Goal: Task Accomplishment & Management: Complete application form

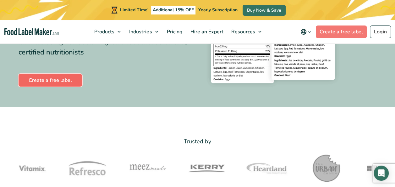
click at [59, 79] on link "Create a free label" at bounding box center [51, 80] width 64 height 13
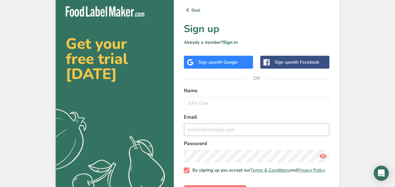
scroll to position [24, 0]
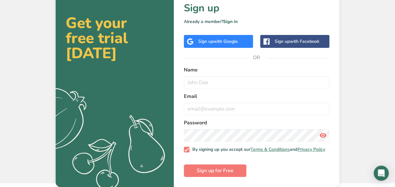
click at [205, 67] on label "Name" at bounding box center [257, 70] width 146 height 8
click at [297, 38] on span "with Facebook" at bounding box center [305, 41] width 30 height 6
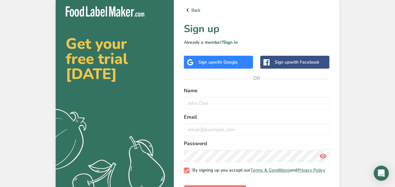
click at [222, 64] on span "with Google" at bounding box center [225, 62] width 25 height 6
click at [289, 63] on div "Sign up with Facebook" at bounding box center [297, 62] width 45 height 7
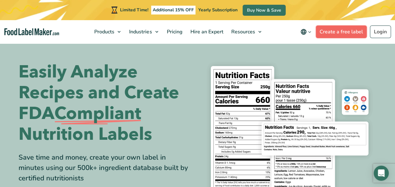
click at [346, 32] on link "Create a free label" at bounding box center [341, 31] width 51 height 13
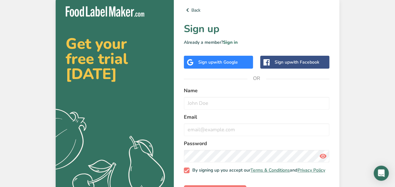
click at [295, 62] on span "with Facebook" at bounding box center [305, 62] width 30 height 6
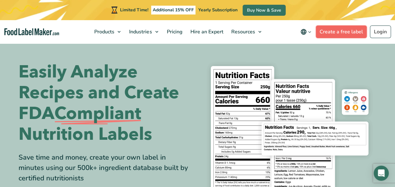
click at [335, 30] on link "Create a free label" at bounding box center [341, 31] width 51 height 13
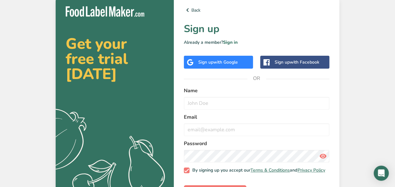
click at [297, 63] on span "with Facebook" at bounding box center [305, 62] width 30 height 6
click at [298, 65] on div "Sign up with Facebook" at bounding box center [297, 62] width 45 height 7
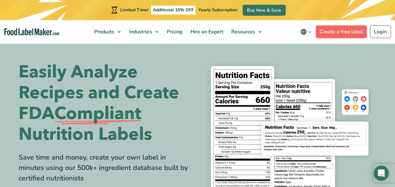
click at [343, 33] on link "Create a free label" at bounding box center [341, 31] width 51 height 13
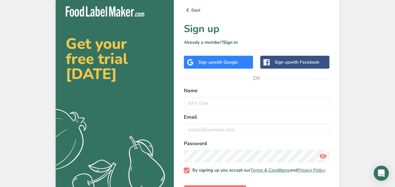
click at [296, 63] on span "with Facebook" at bounding box center [305, 62] width 30 height 6
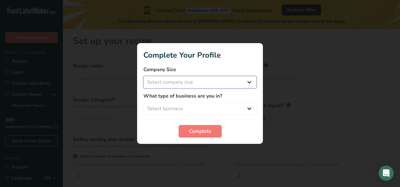
click at [168, 84] on select "Select company size Fewer than 10 Employees 10 to 50 Employees 51 to 500 Employ…" at bounding box center [199, 82] width 113 height 13
select select "1"
click at [143, 76] on select "Select company size Fewer than 10 Employees 10 to 50 Employees 51 to 500 Employ…" at bounding box center [199, 82] width 113 height 13
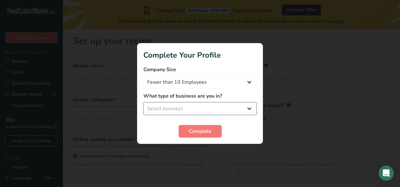
click at [163, 107] on select "Select business Packaged Food Manufacturer Restaurant & Cafe Bakery Meal Plans …" at bounding box center [199, 108] width 113 height 13
select select "8"
click at [143, 102] on select "Select business Packaged Food Manufacturer Restaurant & Cafe Bakery Meal Plans …" at bounding box center [199, 108] width 113 height 13
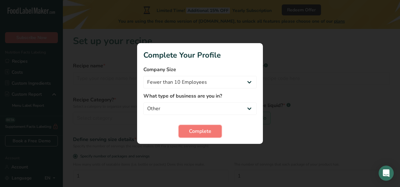
click at [206, 130] on span "Complete" at bounding box center [200, 131] width 22 height 8
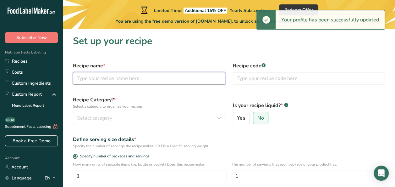
click at [84, 79] on input "text" at bounding box center [149, 78] width 152 height 13
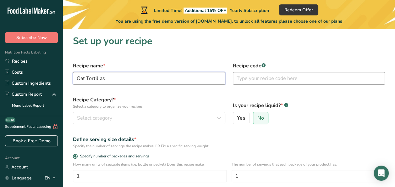
type input "Oat Tortillas"
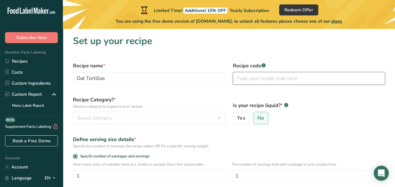
click at [252, 79] on input "text" at bounding box center [309, 78] width 152 height 13
type input "001"
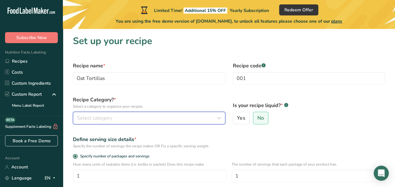
click at [94, 118] on span "Select category" at bounding box center [94, 118] width 35 height 8
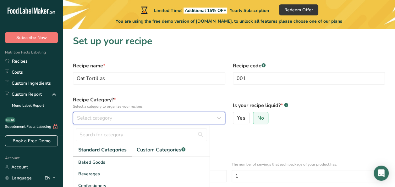
click at [86, 118] on span "Select category" at bounding box center [94, 118] width 35 height 8
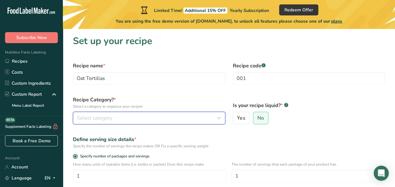
click at [113, 119] on div "Select category" at bounding box center [147, 118] width 141 height 8
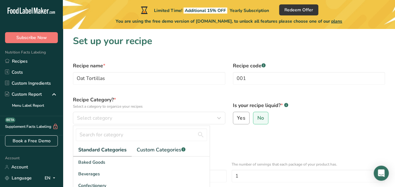
click at [241, 118] on span "Yes" at bounding box center [241, 118] width 8 height 6
click at [237, 118] on input "Yes" at bounding box center [235, 118] width 4 height 4
radio input "true"
radio input "false"
select select "22"
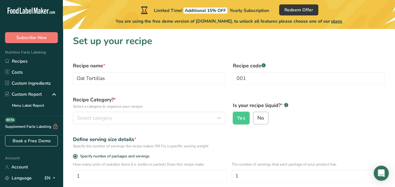
click at [258, 116] on span "No" at bounding box center [261, 118] width 7 height 6
click at [257, 116] on input "No" at bounding box center [255, 118] width 4 height 4
radio input "true"
radio input "false"
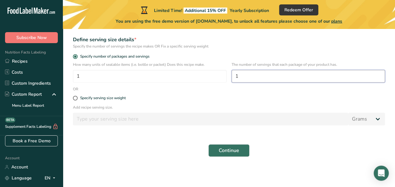
click at [238, 75] on input "1" at bounding box center [309, 76] width 154 height 13
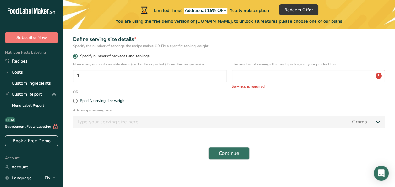
click at [260, 54] on label "Specify number of packages and servings" at bounding box center [229, 56] width 312 height 5
click at [77, 54] on input "Specify number of packages and servings" at bounding box center [75, 56] width 4 height 4
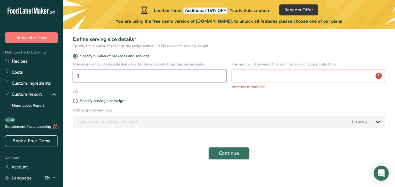
click at [80, 76] on input "1" at bounding box center [150, 75] width 154 height 13
click at [82, 77] on input "number" at bounding box center [150, 75] width 154 height 13
type input "12"
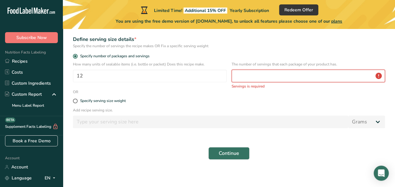
click at [241, 76] on input "number" at bounding box center [309, 75] width 154 height 13
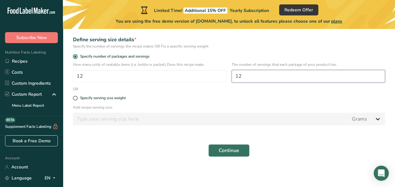
type input "1"
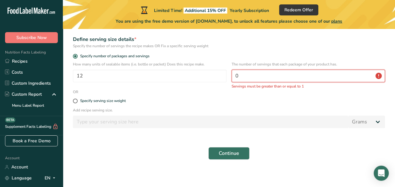
type input "0.5"
drag, startPoint x: 244, startPoint y: 77, endPoint x: 233, endPoint y: 76, distance: 11.0
click at [233, 76] on input "0.5" at bounding box center [309, 75] width 154 height 13
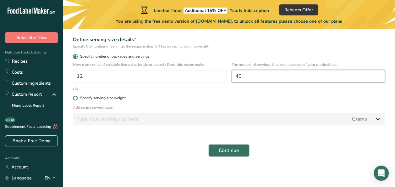
type input "40"
click at [75, 98] on span at bounding box center [75, 98] width 5 height 5
click at [75, 98] on input "Specify serving size weight" at bounding box center [75, 98] width 4 height 4
radio input "true"
radio input "false"
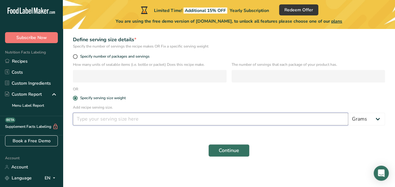
click at [78, 120] on input "number" at bounding box center [210, 119] width 275 height 13
type input "1"
type input "0.5"
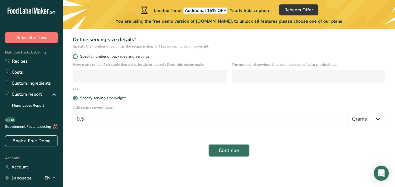
click at [76, 56] on span at bounding box center [75, 56] width 5 height 5
click at [76, 56] on input "Specify number of packages and servings" at bounding box center [75, 56] width 4 height 4
radio input "true"
radio input "false"
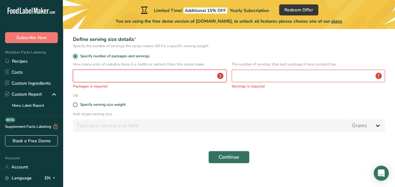
click at [81, 76] on input "number" at bounding box center [150, 75] width 154 height 13
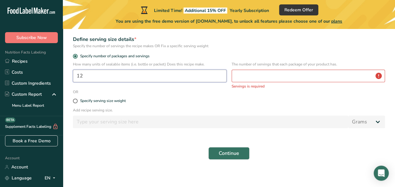
type input "12"
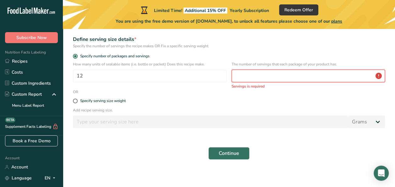
click at [243, 75] on input "number" at bounding box center [309, 75] width 154 height 13
click at [237, 77] on input "number" at bounding box center [309, 75] width 154 height 13
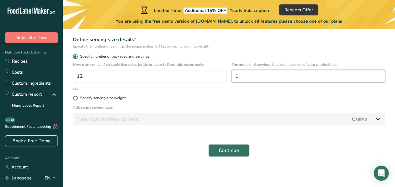
type input "1"
click at [75, 98] on span at bounding box center [75, 98] width 5 height 5
click at [75, 98] on input "Specify serving size weight" at bounding box center [75, 98] width 4 height 4
radio input "true"
radio input "false"
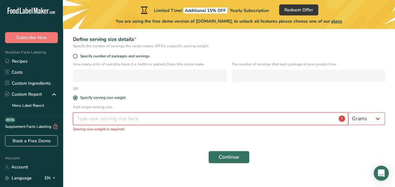
click at [80, 119] on input "number" at bounding box center [210, 118] width 275 height 13
click at [80, 118] on input "number" at bounding box center [210, 118] width 275 height 13
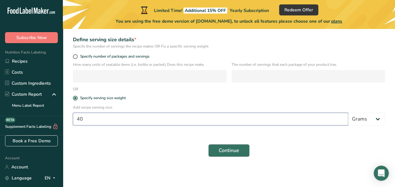
type input "40"
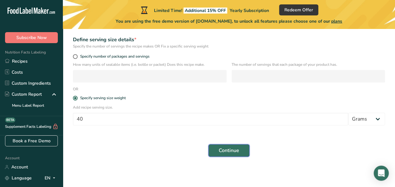
click at [230, 150] on span "Continue" at bounding box center [229, 151] width 20 height 8
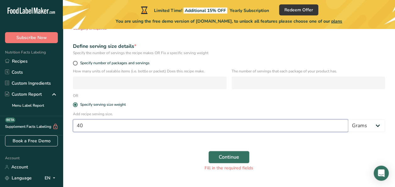
click at [223, 125] on input "40" at bounding box center [210, 125] width 275 height 13
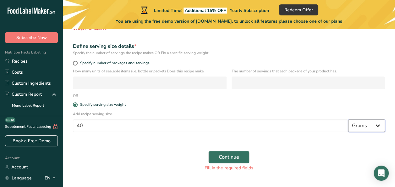
click at [379, 126] on select "Grams kg mg mcg lb oz l mL fl oz tbsp tsp cup qt gallon" at bounding box center [366, 125] width 37 height 13
click at [75, 62] on span at bounding box center [75, 63] width 5 height 5
click at [75, 62] on input "Specify number of packages and servings" at bounding box center [75, 63] width 4 height 4
radio input "true"
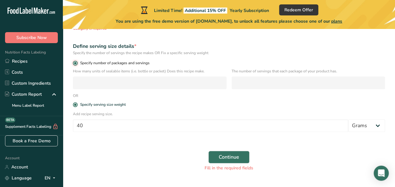
radio input "false"
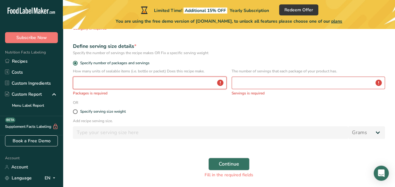
click at [83, 82] on input "number" at bounding box center [150, 82] width 154 height 13
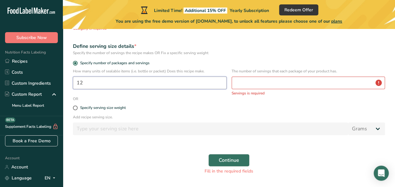
type input "12"
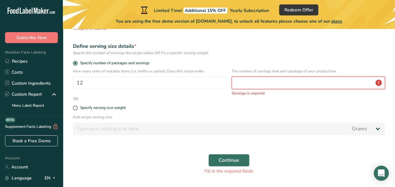
click at [245, 85] on input "number" at bounding box center [309, 82] width 154 height 13
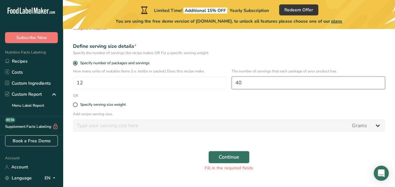
drag, startPoint x: 242, startPoint y: 83, endPoint x: 232, endPoint y: 84, distance: 9.8
click at [232, 84] on input "40" at bounding box center [309, 82] width 154 height 13
type input "40"
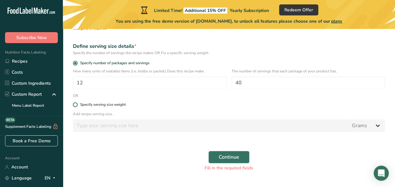
click at [75, 105] on span at bounding box center [75, 104] width 5 height 5
click at [75, 105] on input "Specify serving size weight" at bounding box center [75, 105] width 4 height 4
radio input "true"
radio input "false"
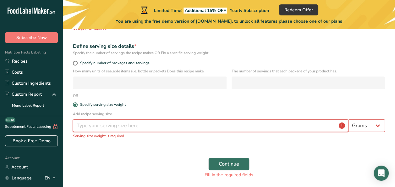
click at [80, 126] on input "number" at bounding box center [210, 125] width 275 height 13
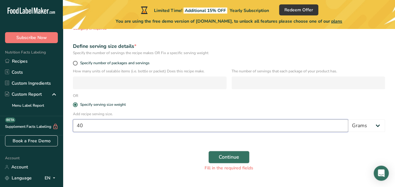
scroll to position [114, 0]
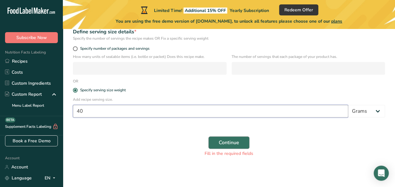
type input "40"
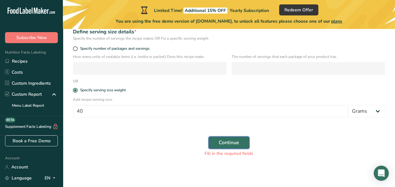
click at [231, 143] on span "Continue" at bounding box center [229, 143] width 20 height 8
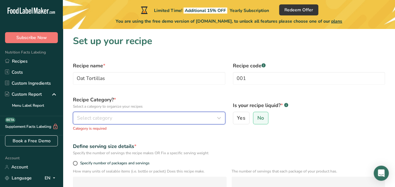
click at [86, 119] on span "Select category" at bounding box center [94, 118] width 35 height 8
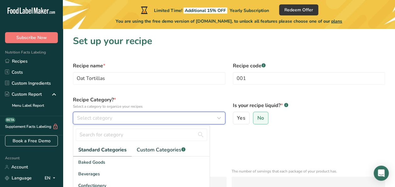
scroll to position [114, 0]
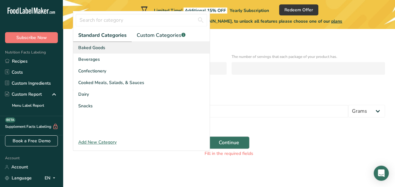
click at [89, 46] on span "Baked Goods" at bounding box center [91, 47] width 27 height 7
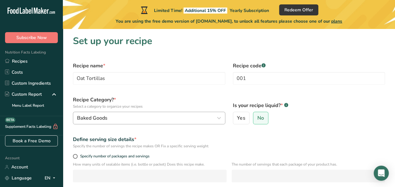
scroll to position [108, 0]
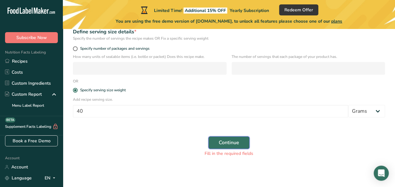
click at [235, 143] on span "Continue" at bounding box center [229, 143] width 20 height 8
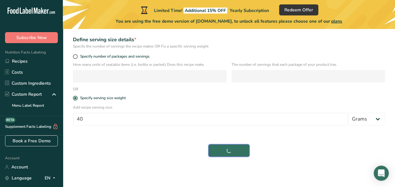
scroll to position [100, 0]
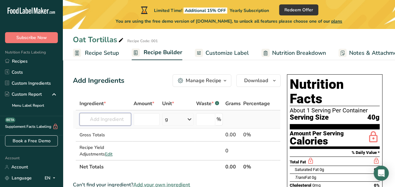
click at [112, 119] on input "text" at bounding box center [106, 119] width 52 height 13
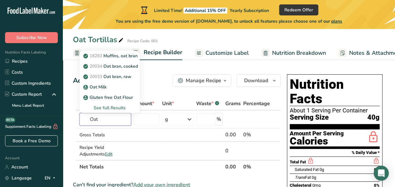
type input "Oat"
click at [221, 36] on div "Oat Tortillas Recipe Code: 001" at bounding box center [229, 39] width 332 height 11
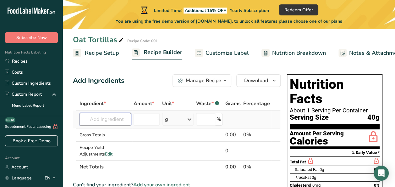
click at [101, 119] on input "text" at bounding box center [106, 119] width 52 height 13
click at [127, 77] on div "Add Ingredients Manage Recipe Delete Recipe Duplicate Recipe Scale Recipe Save …" at bounding box center [177, 80] width 208 height 13
click at [109, 121] on input "text" at bounding box center [106, 119] width 52 height 13
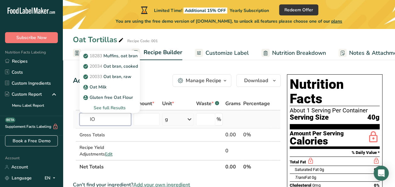
type input "I"
type input "Oat"
click at [145, 120] on input "number" at bounding box center [147, 119] width 26 height 13
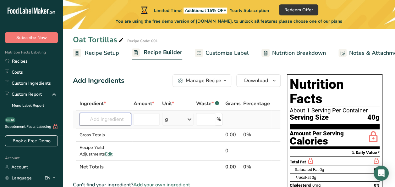
click at [110, 118] on input "text" at bounding box center [106, 119] width 52 height 13
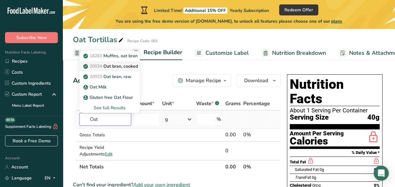
type input "Oat"
click at [116, 65] on p "20034 Oat bran, cooked" at bounding box center [111, 66] width 53 height 7
type input "Oat bran, cooked"
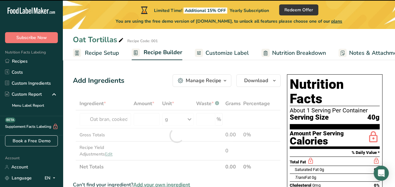
type input "0"
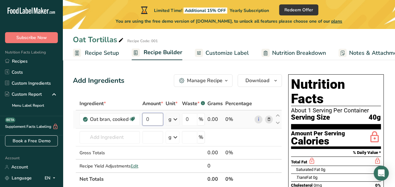
click at [150, 119] on input "0" at bounding box center [152, 119] width 21 height 13
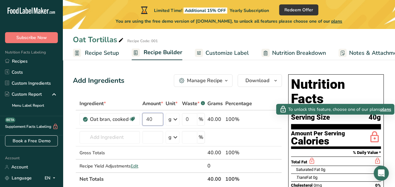
type input "40"
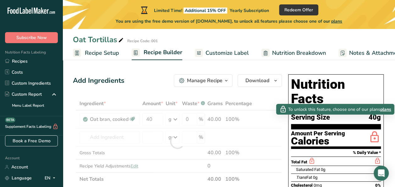
click at [373, 130] on icon at bounding box center [375, 137] width 13 height 15
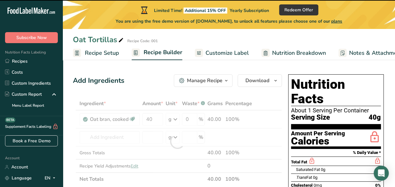
click at [373, 130] on icon at bounding box center [375, 137] width 13 height 15
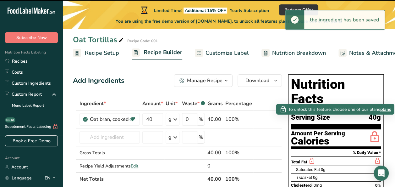
click at [374, 130] on icon at bounding box center [375, 137] width 13 height 15
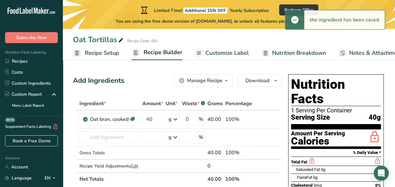
click at [335, 136] on div "Calories" at bounding box center [318, 140] width 54 height 9
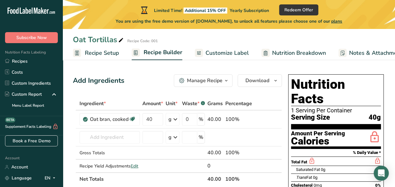
click at [209, 80] on div "Manage Recipe" at bounding box center [205, 81] width 36 height 8
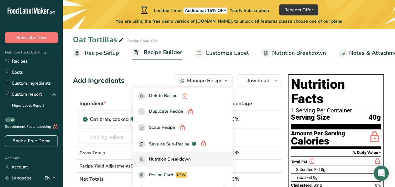
click at [191, 159] on span "Nutrition Breakdown" at bounding box center [170, 159] width 42 height 7
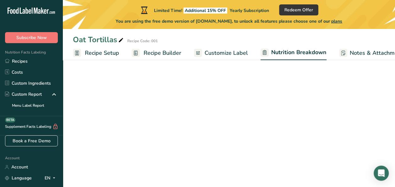
select select "Calories"
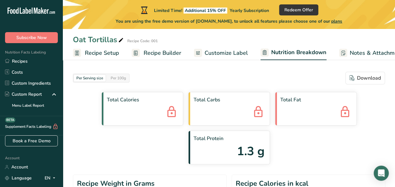
click at [122, 111] on div "Total Calories" at bounding box center [143, 109] width 82 height 34
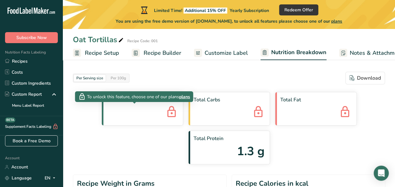
click at [165, 114] on icon at bounding box center [171, 112] width 13 height 17
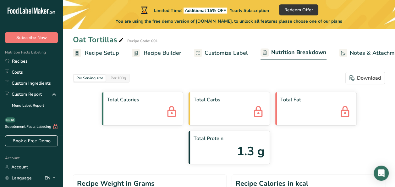
click at [165, 114] on icon at bounding box center [171, 112] width 13 height 17
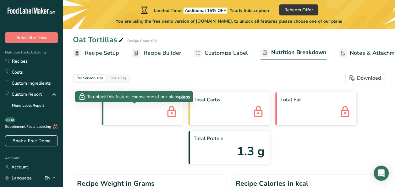
click at [165, 114] on icon at bounding box center [171, 112] width 13 height 17
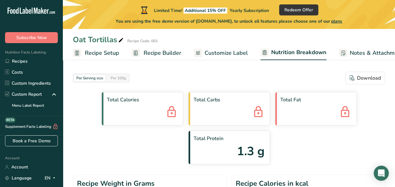
click at [165, 114] on icon at bounding box center [171, 112] width 13 height 17
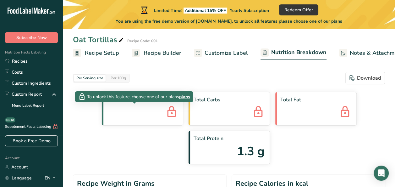
drag, startPoint x: 134, startPoint y: 114, endPoint x: 153, endPoint y: 113, distance: 19.2
click at [148, 113] on div "Total Calories Total Carbs Total Fat Total Protein 1.3 g" at bounding box center [229, 128] width 312 height 72
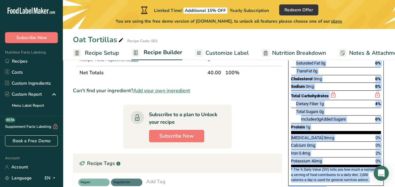
scroll to position [113, 0]
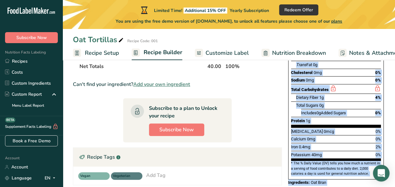
drag, startPoint x: 289, startPoint y: 80, endPoint x: 379, endPoint y: 165, distance: 123.2
click at [379, 165] on body ".a-20{fill:#fff;} Subscribe Now Nutrition Facts Labeling Recipes Costs Custom I…" at bounding box center [197, 100] width 395 height 426
copy div "Nutrition Facts 1 Serving Per Container Serving Size 40g Amount Per Serving Cal…"
click at [363, 117] on div "Protein 1g" at bounding box center [336, 121] width 90 height 8
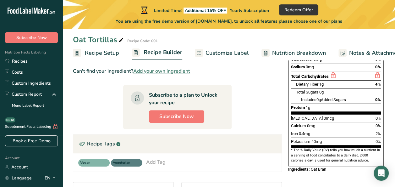
scroll to position [0, 0]
